Goal: Subscribe to service/newsletter

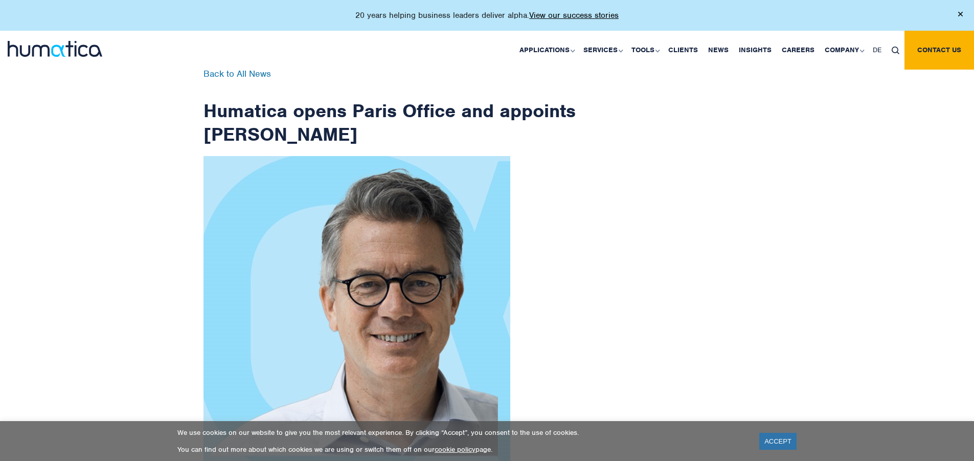
scroll to position [1632, 0]
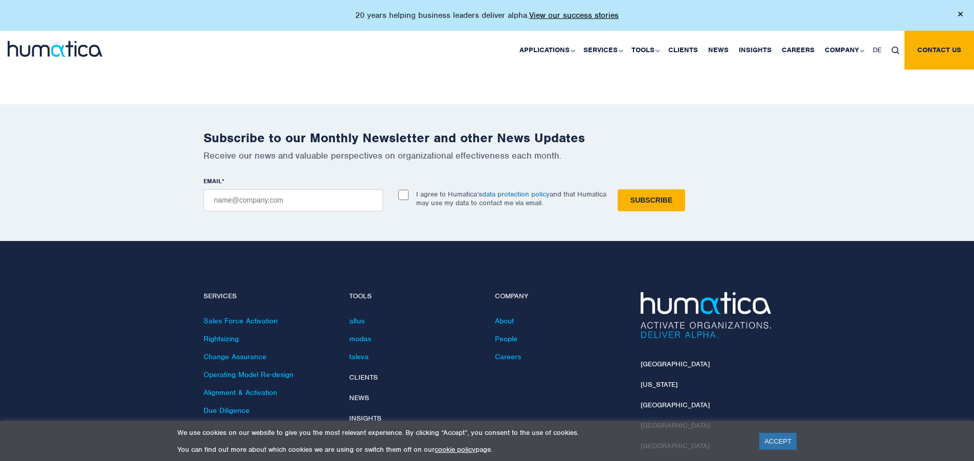
checkbox input "true"
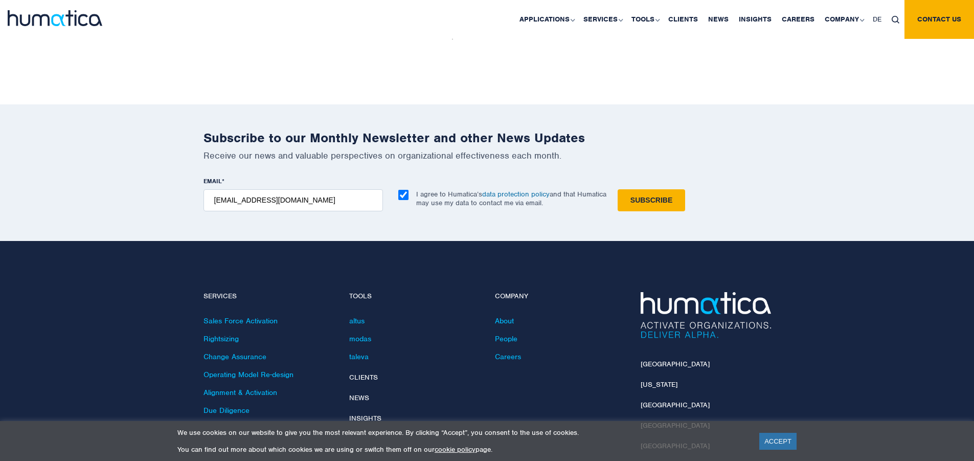
type input "[EMAIL_ADDRESS][DOMAIN_NAME]"
click at [618, 189] on input "Subscribe" at bounding box center [652, 200] width 68 height 22
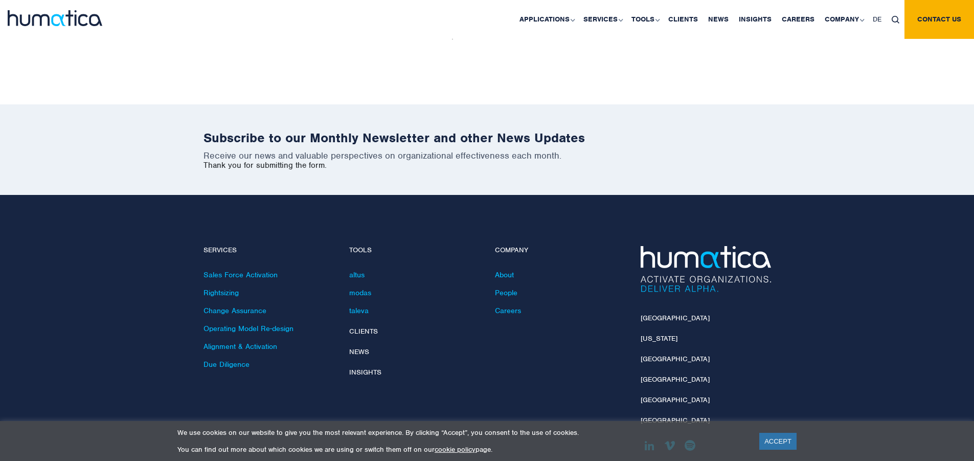
scroll to position [1586, 0]
